Goal: Information Seeking & Learning: Check status

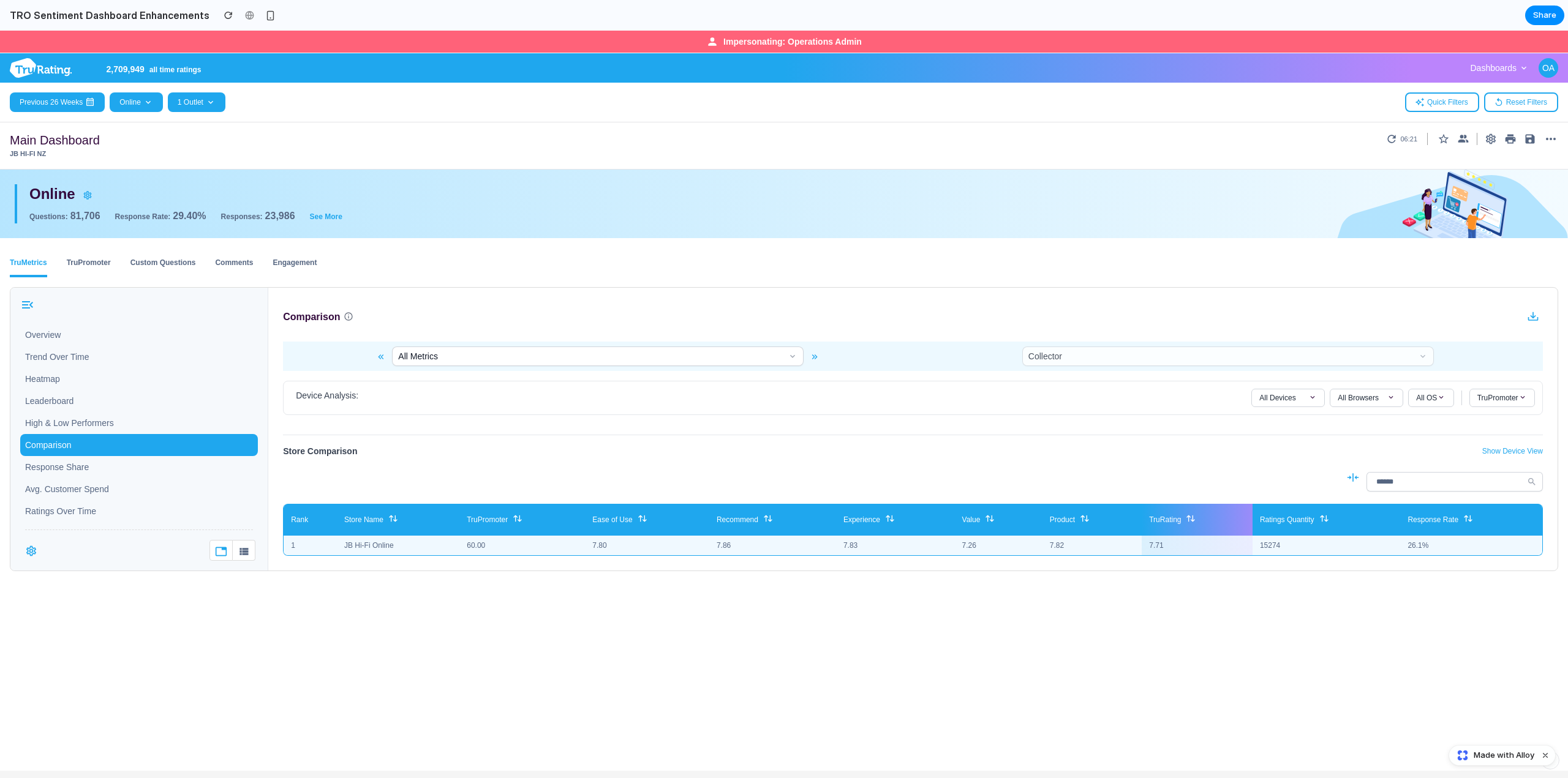
scroll to position [22, 0]
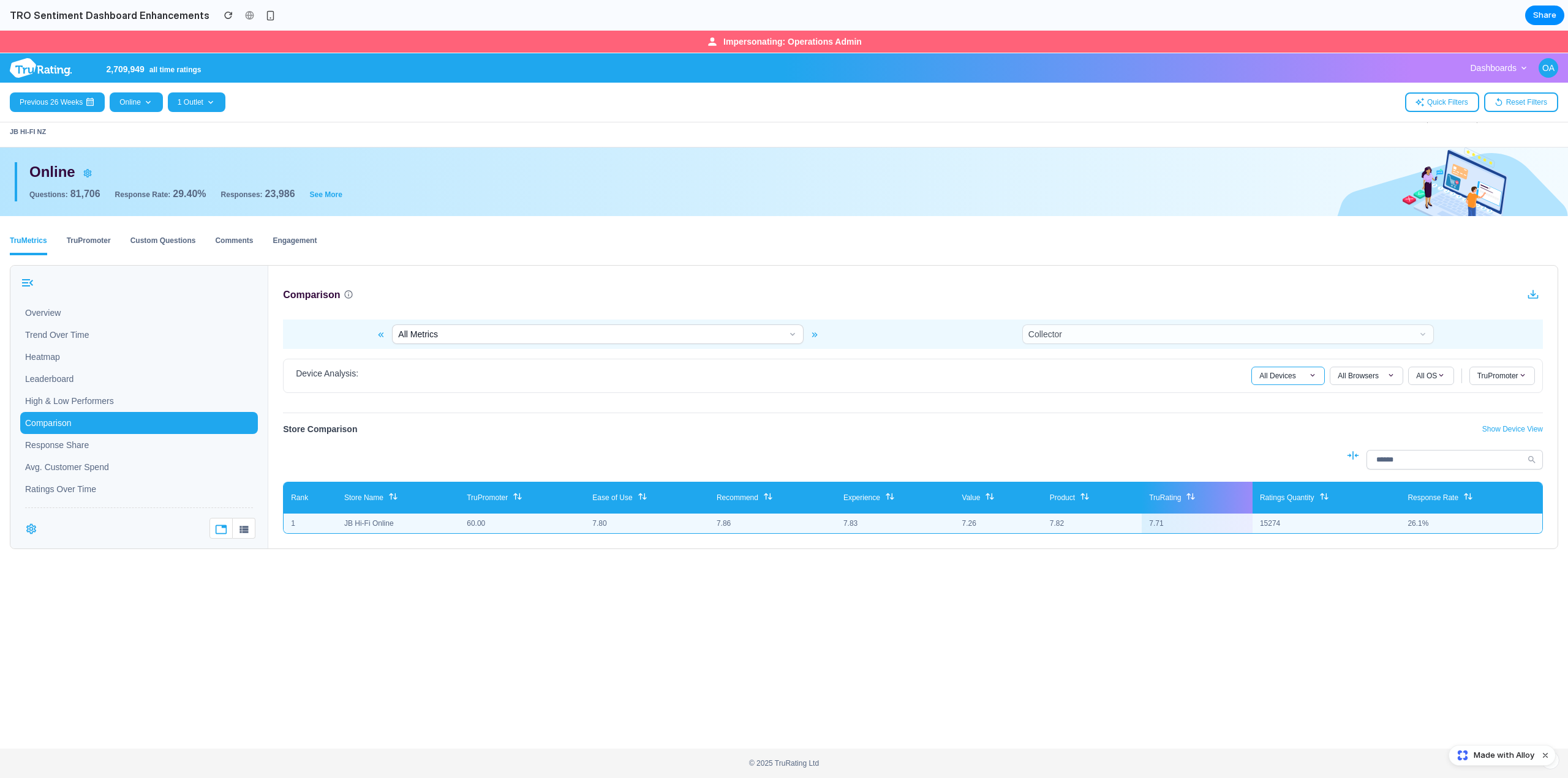
click at [1298, 374] on div "All Devices" at bounding box center [1288, 376] width 58 height 10
click at [1361, 380] on span "All Browsers" at bounding box center [1357, 376] width 41 height 10
click at [1437, 379] on span at bounding box center [1441, 375] width 9 height 9
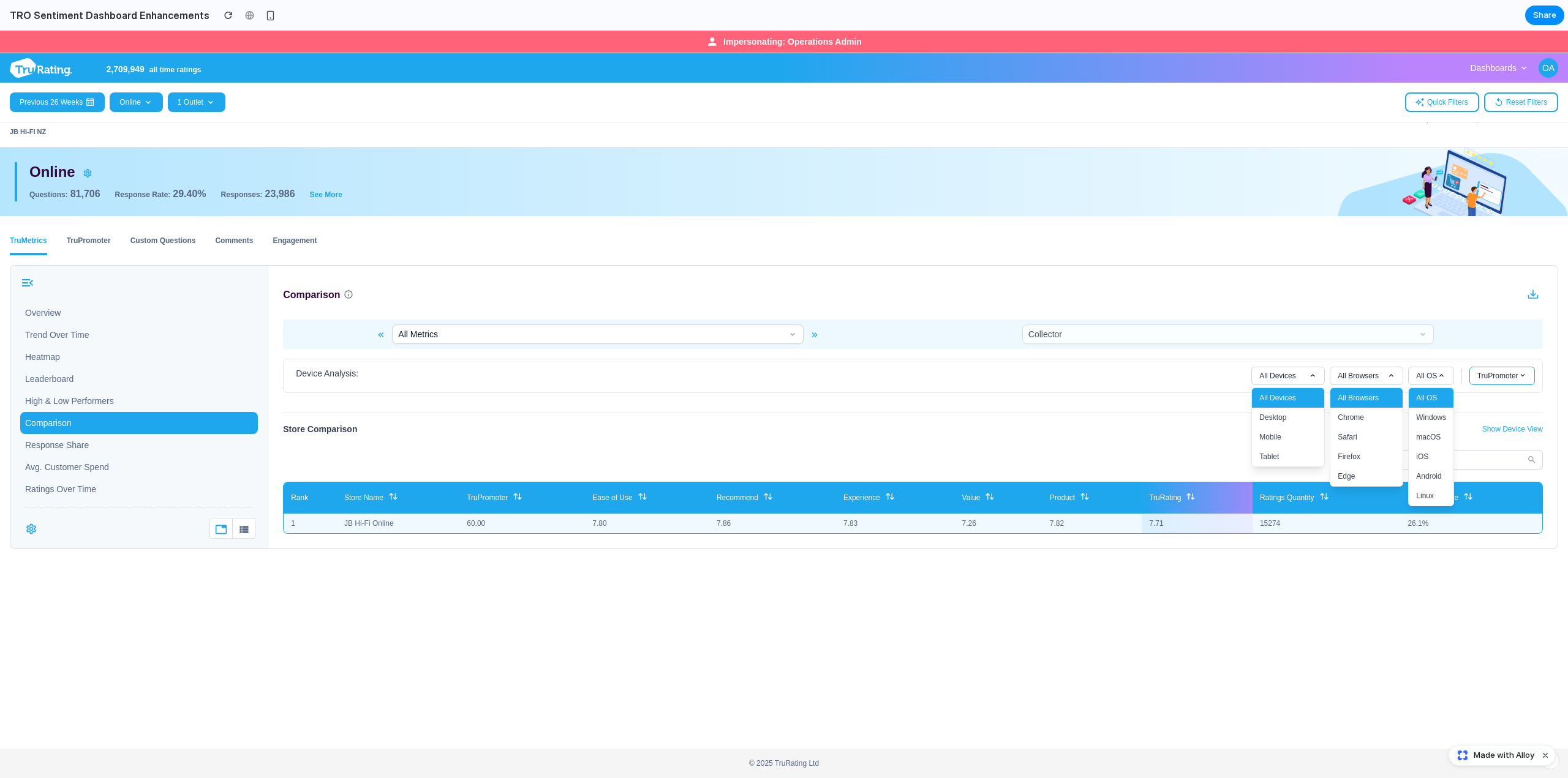
click at [1500, 378] on span "TruPromoter" at bounding box center [1497, 376] width 41 height 10
click at [1277, 388] on button "All Devices" at bounding box center [1288, 398] width 72 height 20
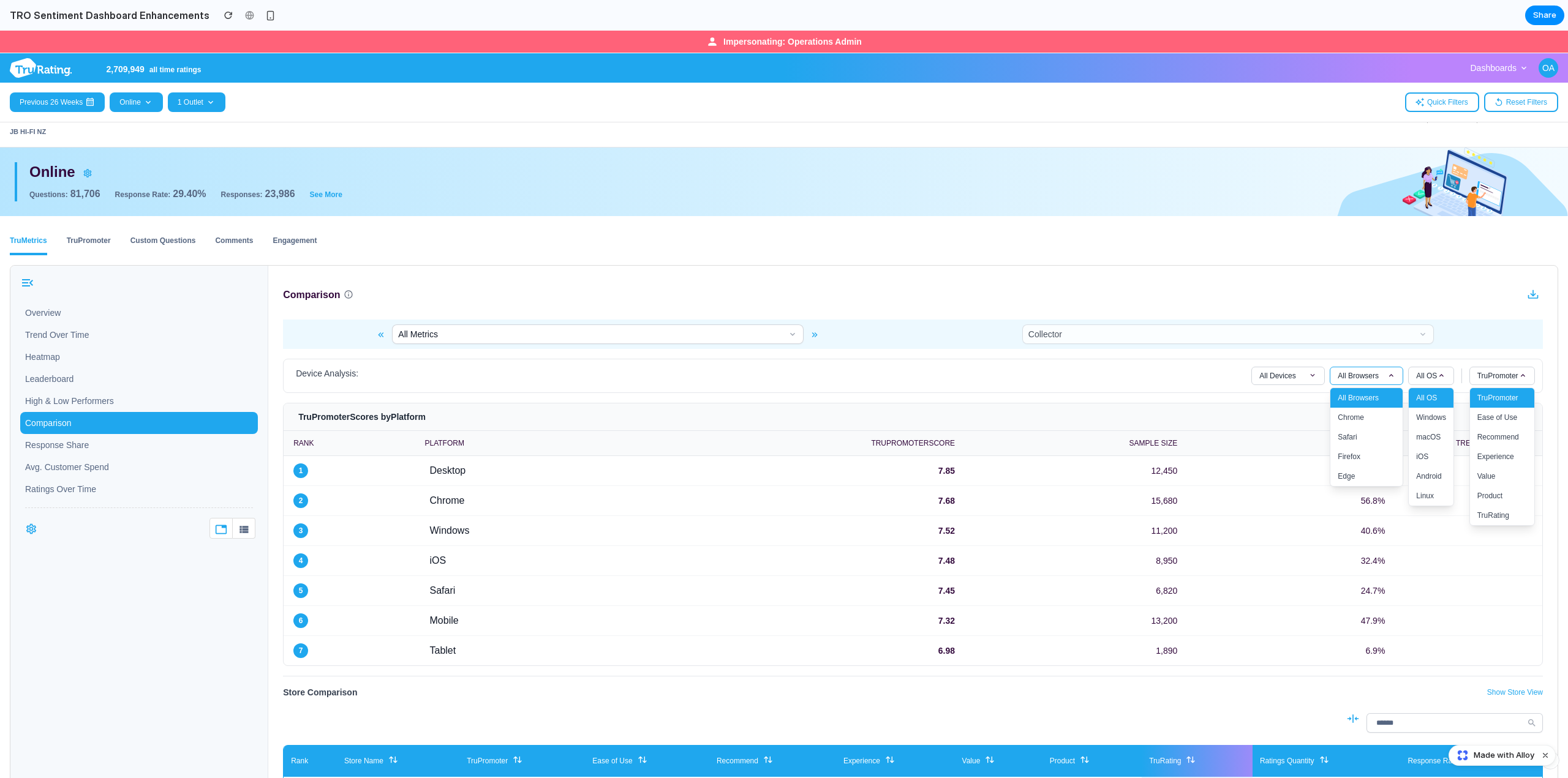
click at [1362, 371] on span "All Browsers" at bounding box center [1357, 376] width 41 height 10
click at [1437, 374] on button "All OS" at bounding box center [1430, 376] width 45 height 18
click at [1469, 374] on button "TruPromoter" at bounding box center [1502, 376] width 66 height 18
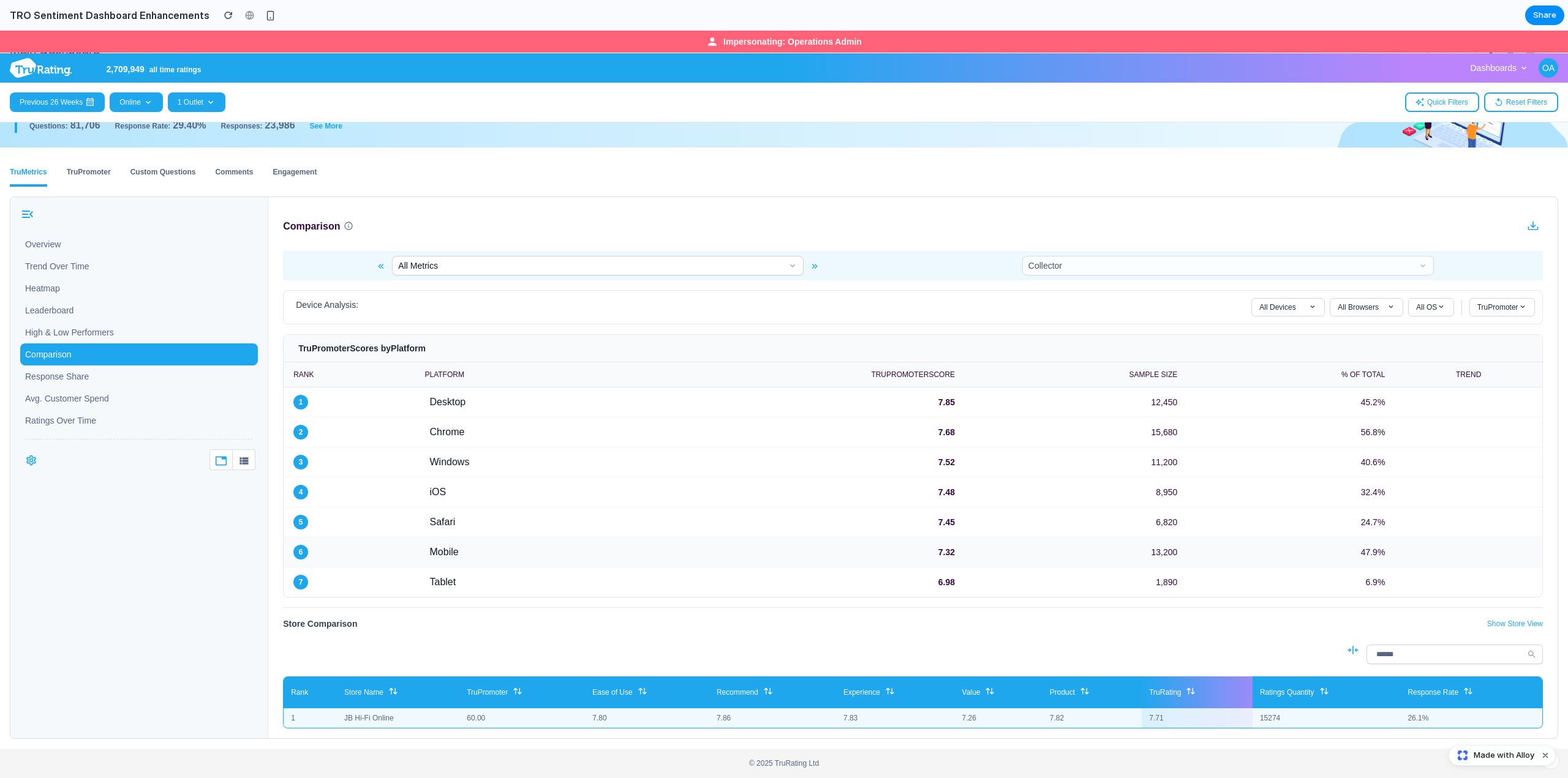
scroll to position [0, 0]
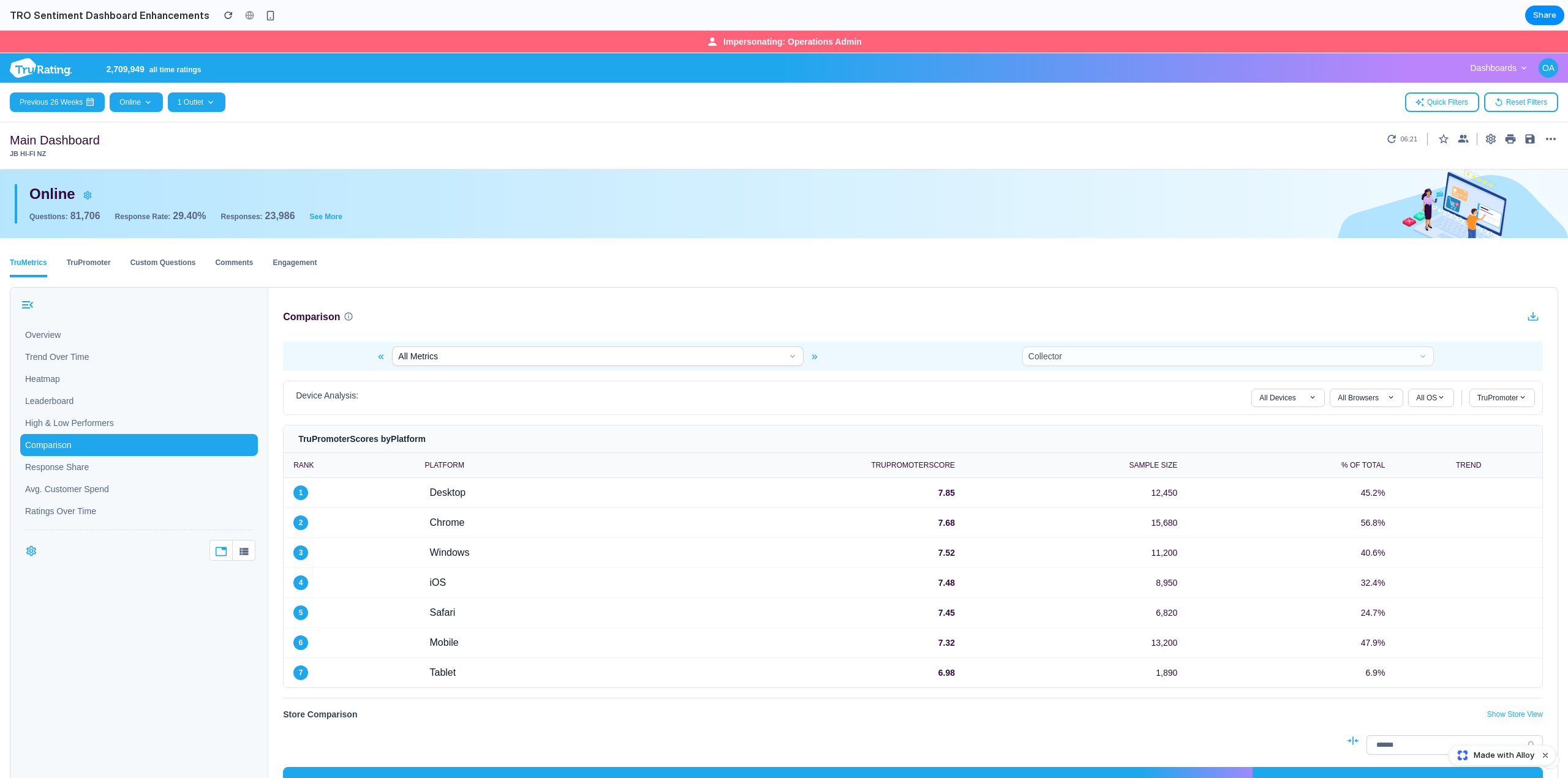
drag, startPoint x: 468, startPoint y: 469, endPoint x: 459, endPoint y: 468, distance: 8.6
click at [465, 469] on th "Platform" at bounding box center [520, 465] width 211 height 25
drag, startPoint x: 334, startPoint y: 428, endPoint x: 339, endPoint y: 397, distance: 31.6
click at [339, 397] on div "Device Analysis: All Devices All Browsers All OS TruPromoter TruPromoter Scores…" at bounding box center [912, 529] width 1289 height 317
click at [396, 397] on div "Device Analysis: All Devices All Browsers All OS TruPromoter" at bounding box center [913, 398] width 1244 height 18
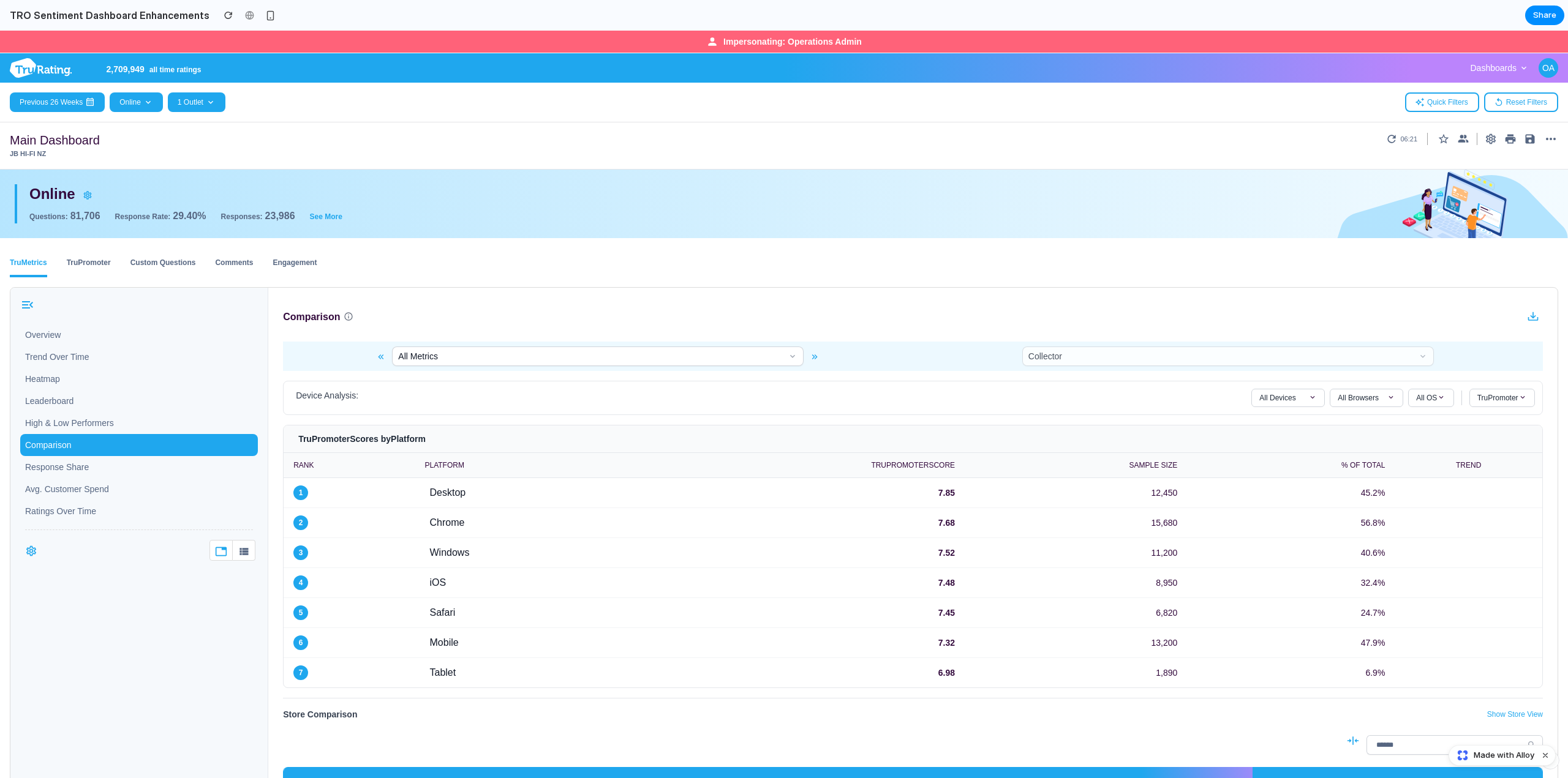
click at [596, 443] on h4 "TruPromoter Scores by Platform" at bounding box center [912, 439] width 1239 height 12
click at [703, 355] on button "All Metrics" at bounding box center [598, 357] width 412 height 20
click at [814, 363] on button at bounding box center [814, 357] width 15 height 15
click at [788, 359] on button "All Metrics" at bounding box center [598, 357] width 412 height 20
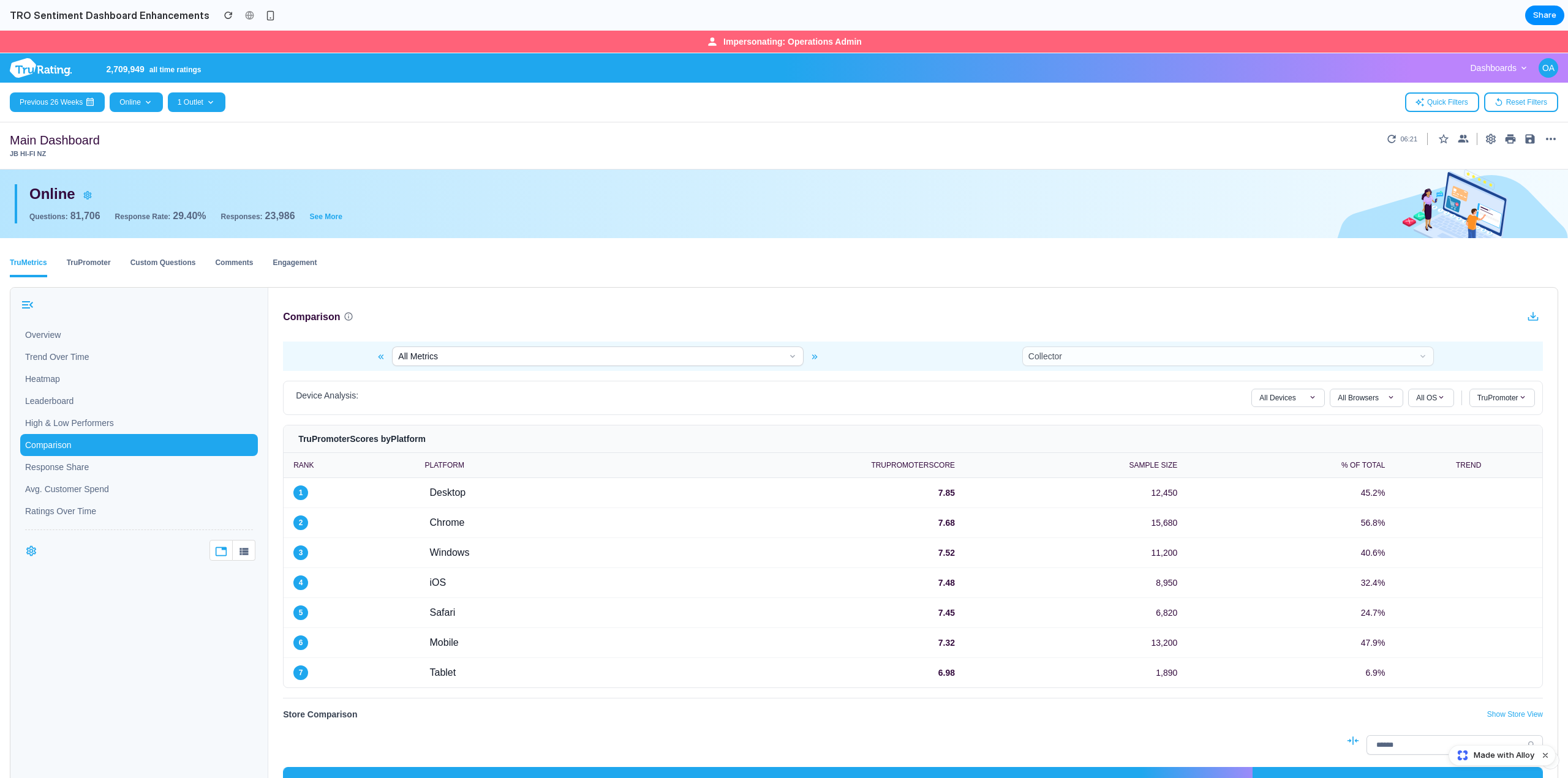
click at [1172, 385] on div "Device Analysis: All Devices All Browsers All OS TruPromoter" at bounding box center [913, 398] width 1260 height 34
click at [1143, 366] on div "Collector" at bounding box center [1228, 359] width 412 height 24
click at [938, 355] on div "Collector" at bounding box center [1228, 359] width 620 height 24
click at [869, 355] on div "All Metrics" at bounding box center [598, 359] width 620 height 24
